Goal: Information Seeking & Learning: Learn about a topic

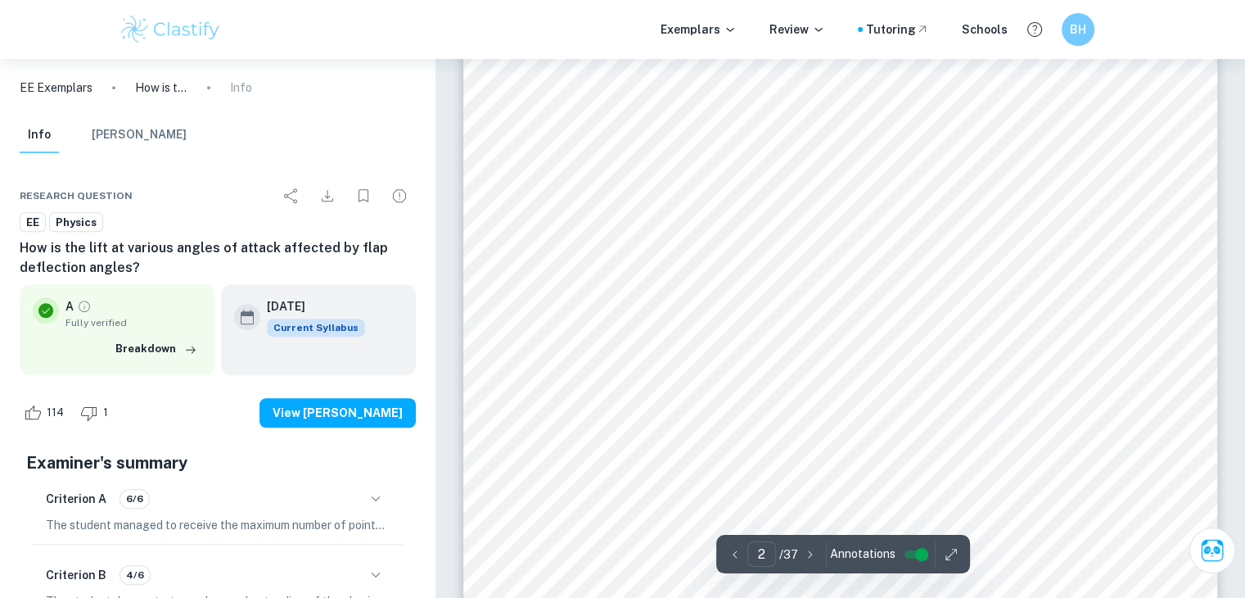
scroll to position [1326, 0]
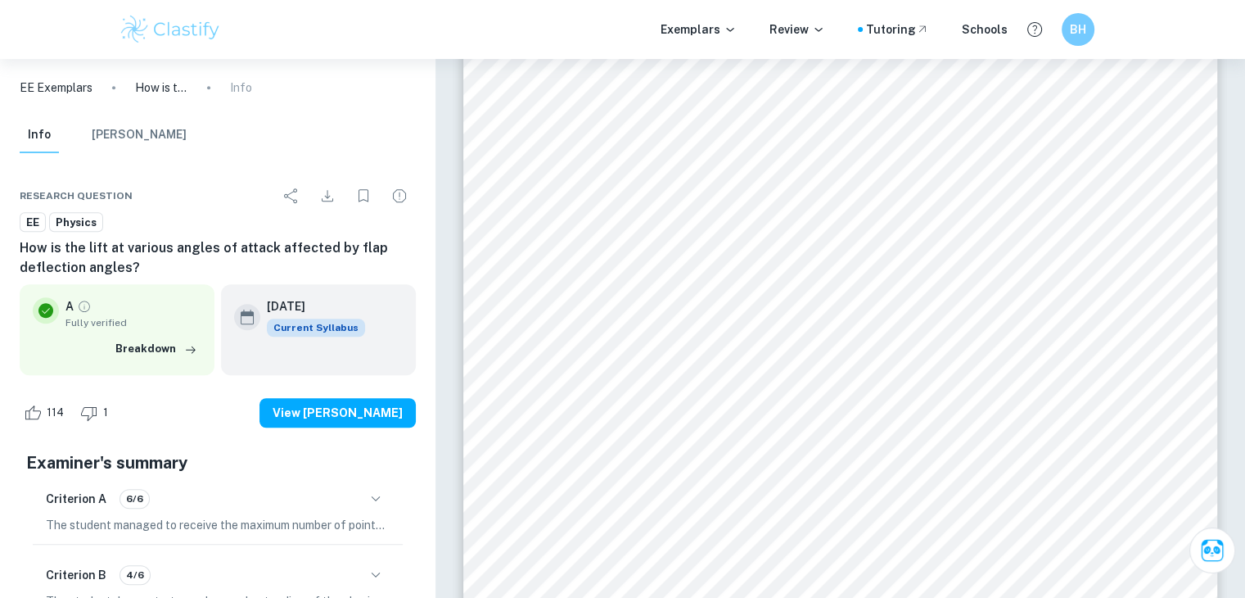
click at [779, 352] on div "Introduction 2 Background information 3 The airfoil 3 Lift production 3 Bernoul…" at bounding box center [840, 477] width 755 height 1067
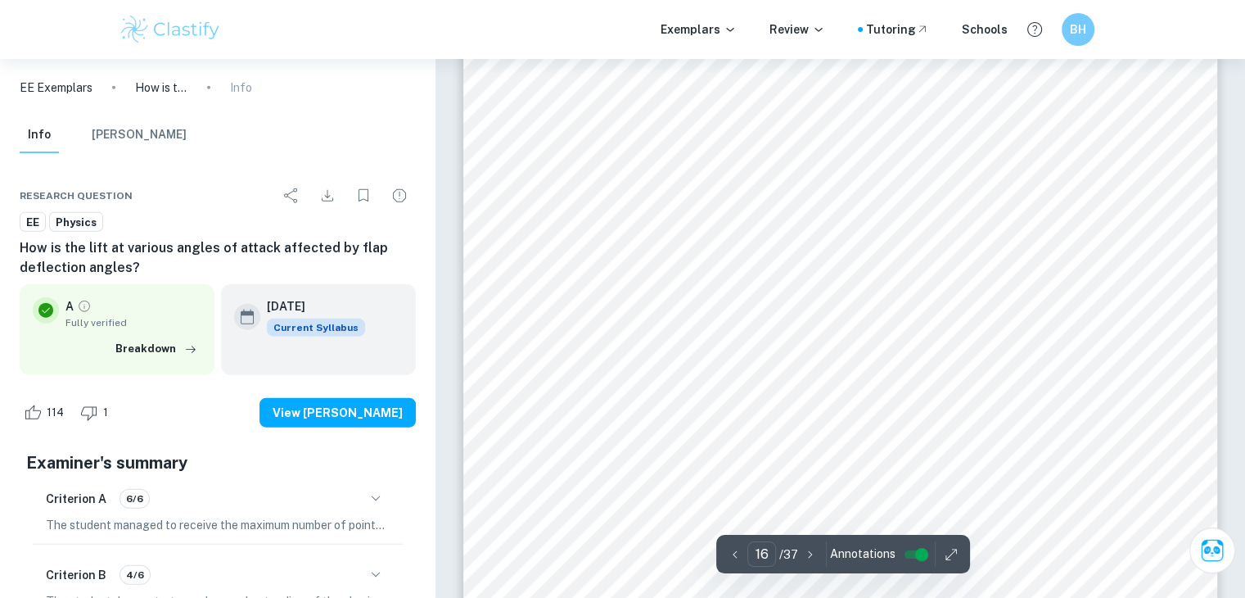
scroll to position [16318, 0]
click at [619, 253] on span "the wing intensified. When the" at bounding box center [647, 248] width 186 height 14
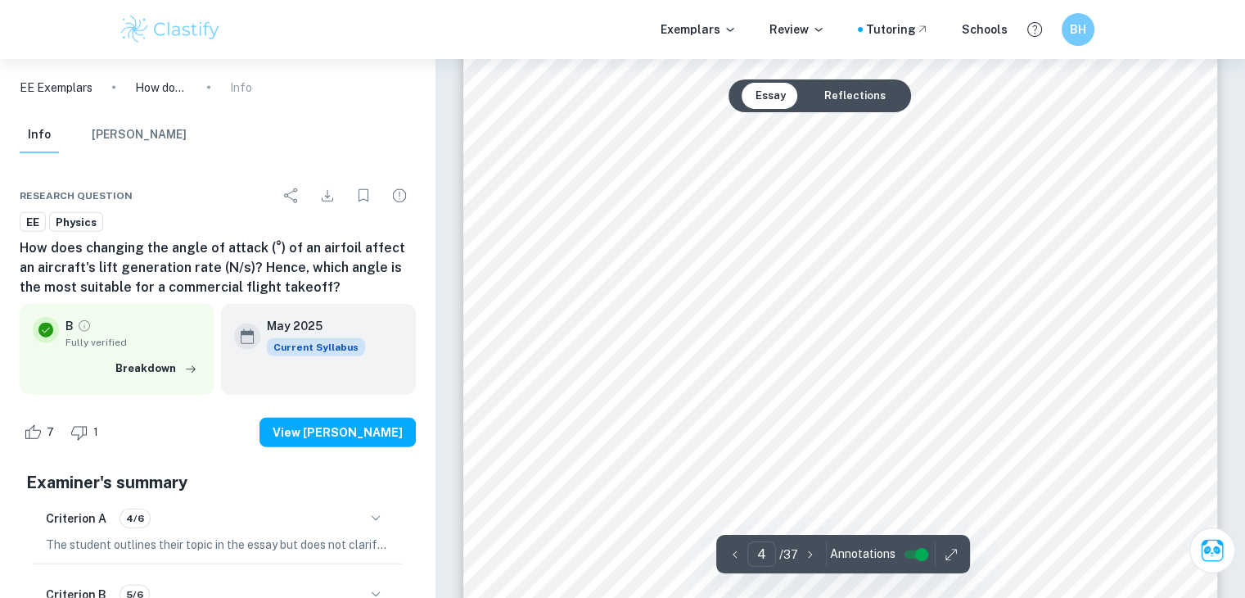
scroll to position [3747, 0]
type input "5"
